Goal: Transaction & Acquisition: Subscribe to service/newsletter

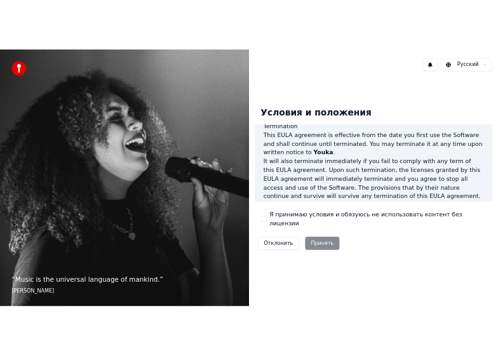
scroll to position [871, 0]
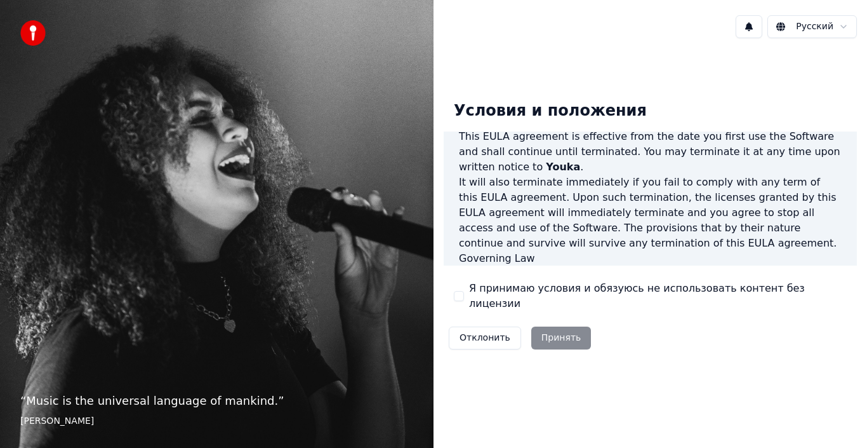
click at [549, 333] on div "Отклонить Принять" at bounding box center [520, 337] width 152 height 33
click at [460, 296] on button "Я принимаю условия и обязуюсь не использовать контент без лицензии" at bounding box center [459, 296] width 10 height 10
click at [547, 326] on button "Принять" at bounding box center [561, 337] width 60 height 23
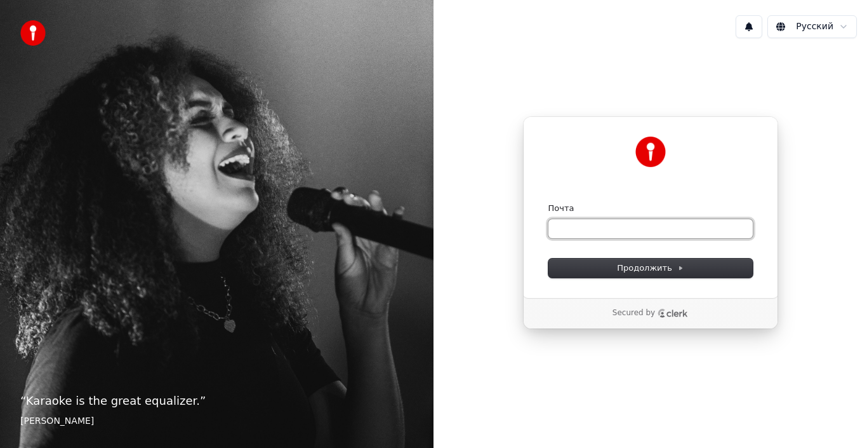
click at [586, 234] on input "Почта" at bounding box center [651, 228] width 204 height 19
type input "*"
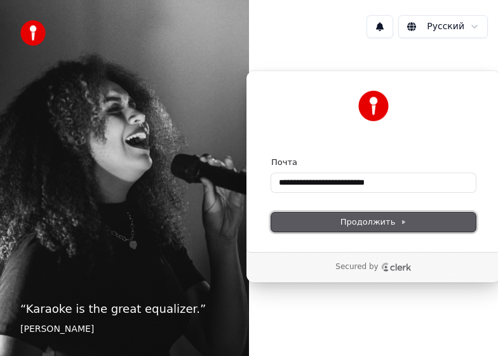
click at [323, 222] on button "Продолжить" at bounding box center [373, 222] width 204 height 19
type input "**********"
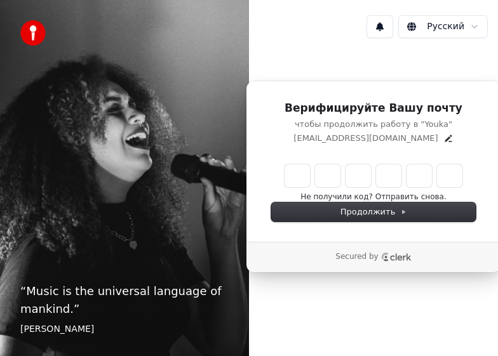
click at [295, 177] on input "Enter verification code" at bounding box center [373, 175] width 178 height 23
type input "******"
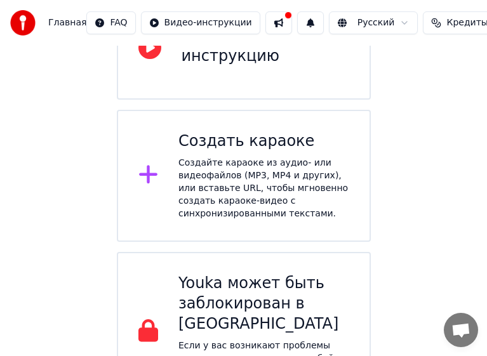
scroll to position [208, 0]
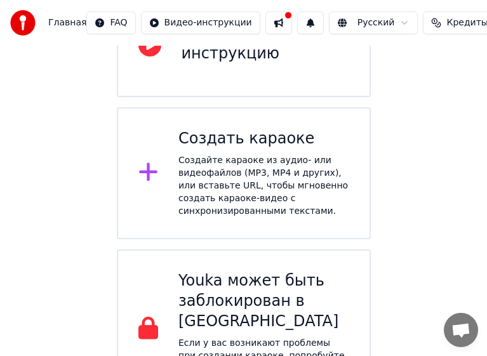
click at [258, 157] on div "Создайте караоке из аудио- или видеофайлов (MP3, MP4 и других), или вставьте UR…" at bounding box center [263, 185] width 171 height 63
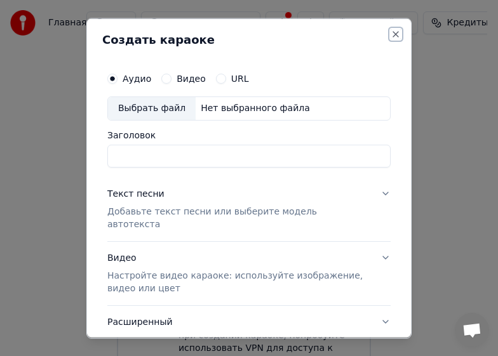
click at [390, 33] on button "Close" at bounding box center [395, 34] width 10 height 10
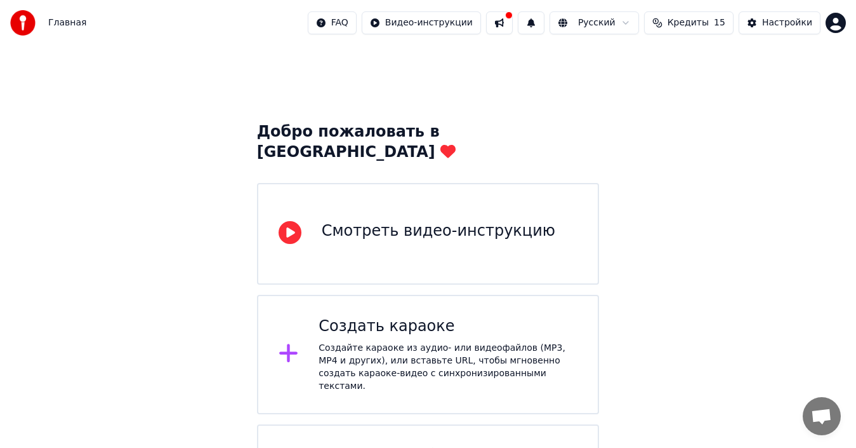
click at [366, 19] on html "Главная FAQ Видео-инструкции Русский Кредиты 15 Настройки Добро пожаловать в Yo…" at bounding box center [428, 285] width 856 height 571
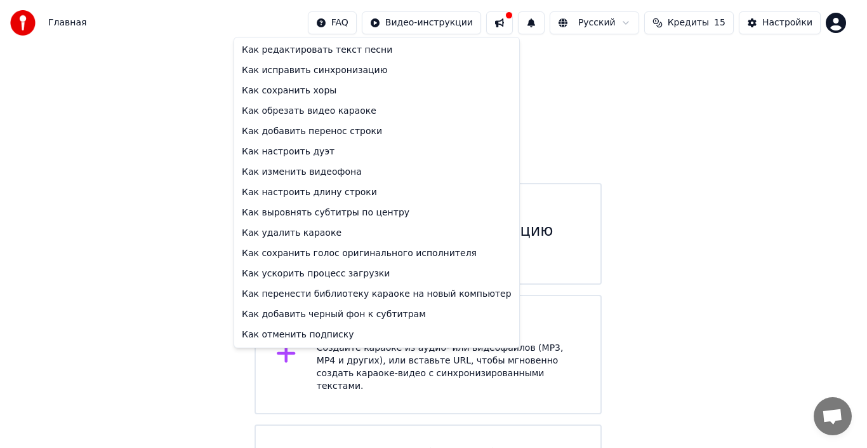
click at [434, 15] on html "Главная FAQ Видео-инструкции Русский Кредиты 15 Настройки Добро пожаловать в Yo…" at bounding box center [433, 269] width 867 height 538
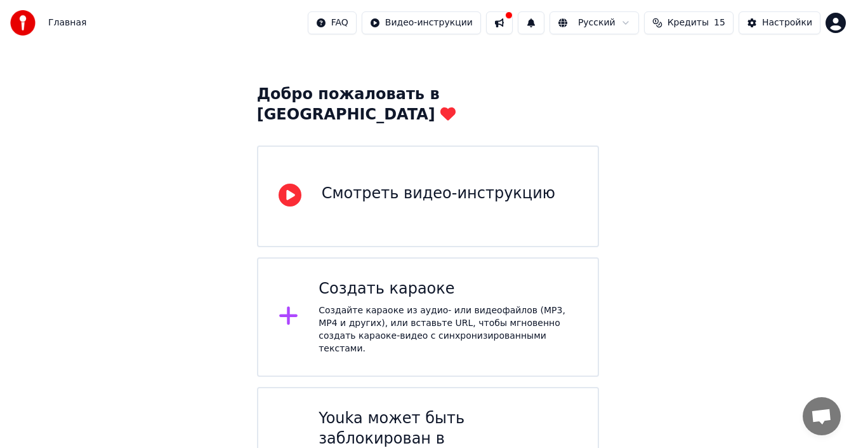
scroll to position [58, 0]
